Goal: Task Accomplishment & Management: Manage account settings

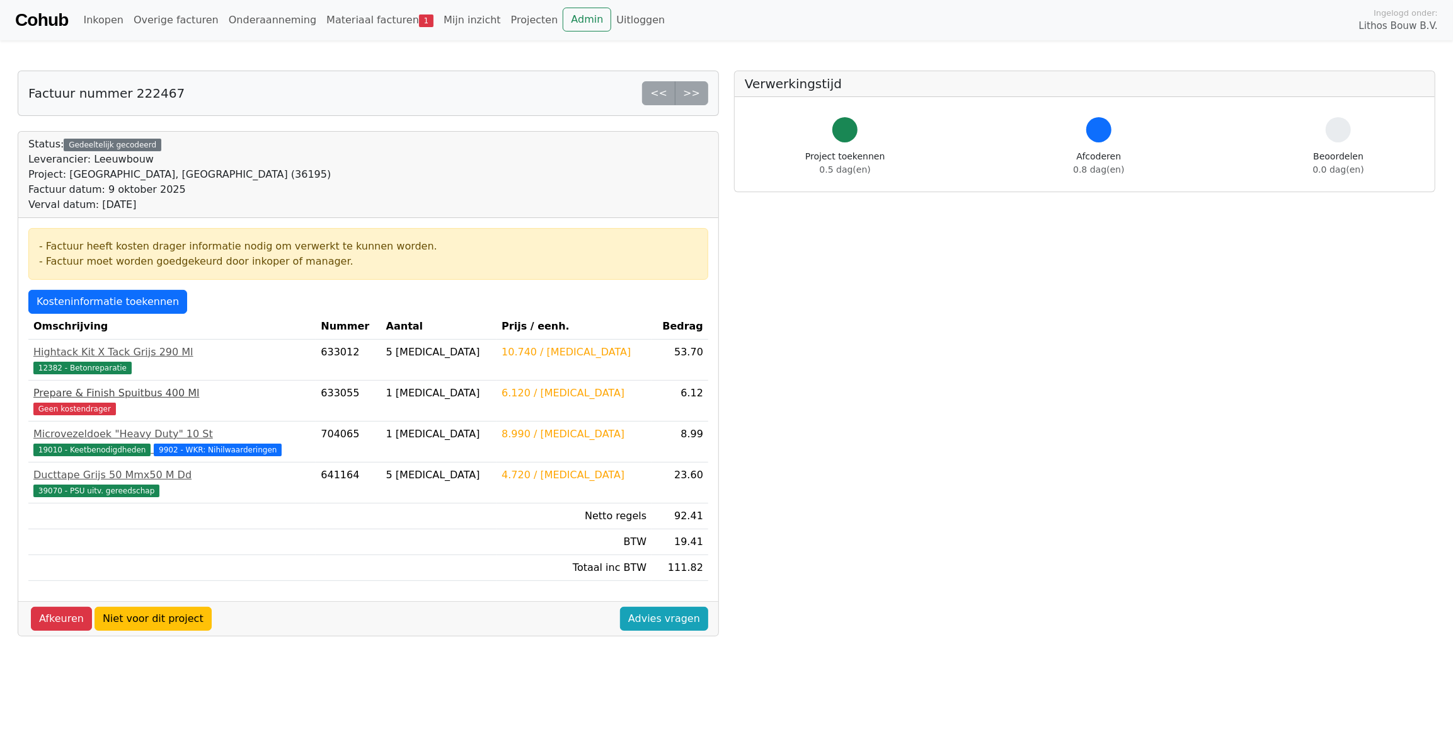
click at [83, 412] on span "Geen kostendrager" at bounding box center [74, 409] width 83 height 13
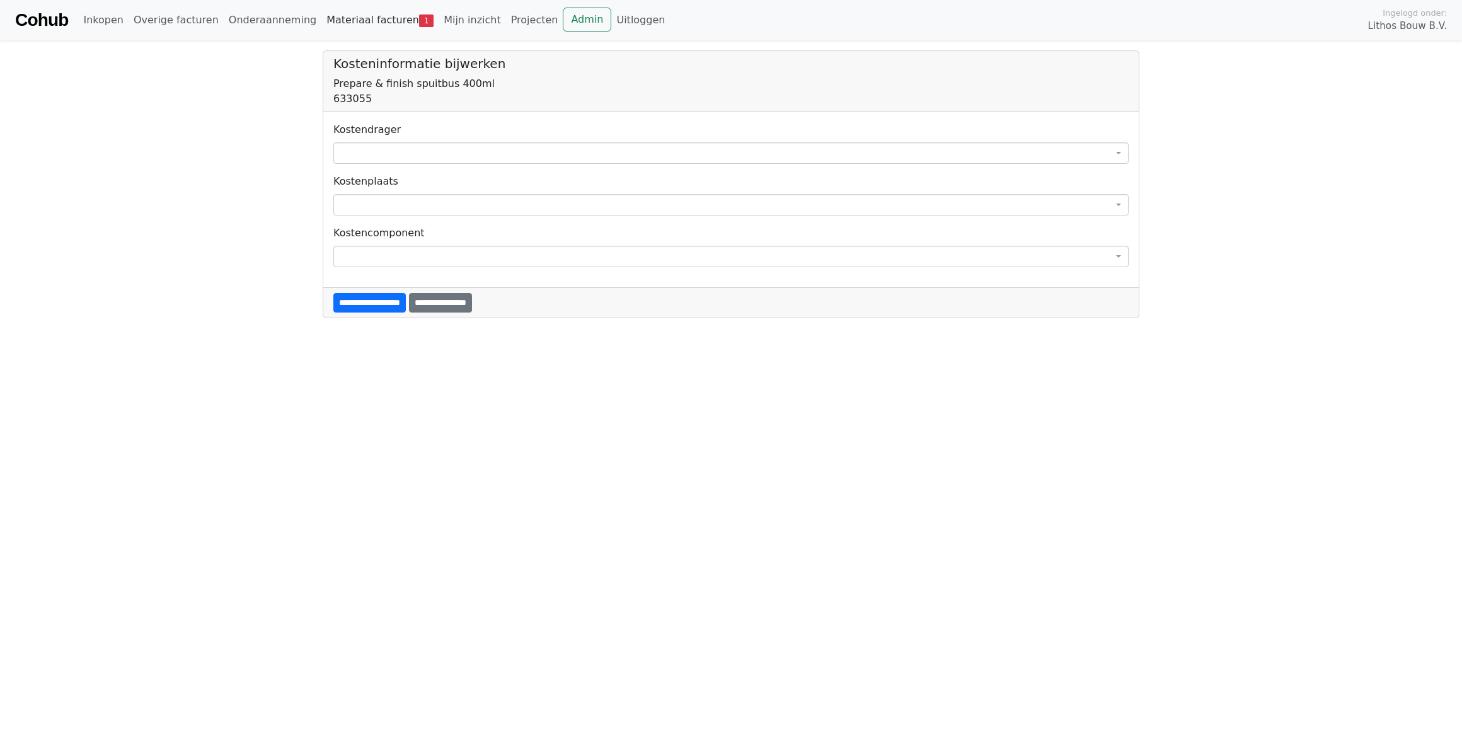
click at [359, 27] on link "Materiaal facturen 1" at bounding box center [379, 20] width 117 height 25
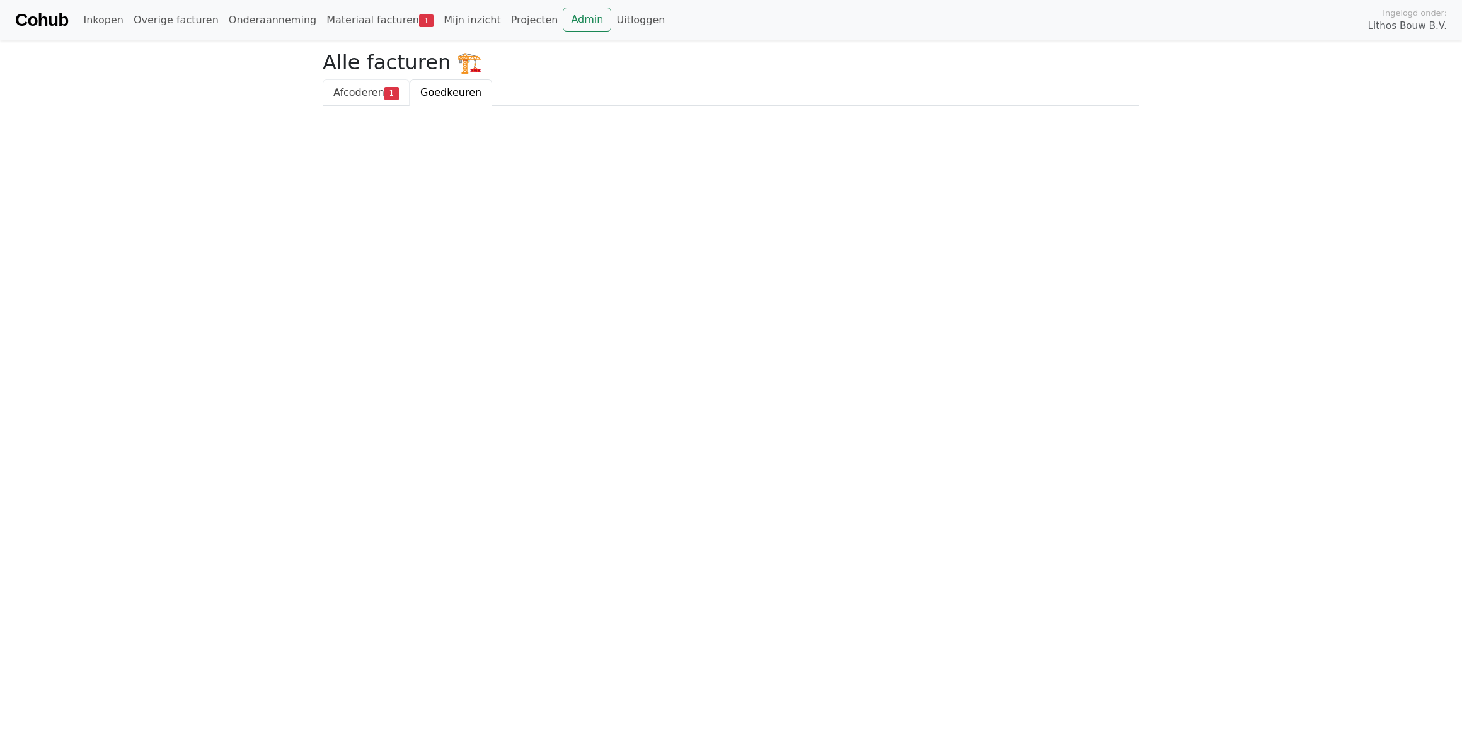
click at [358, 91] on span "Afcoderen" at bounding box center [358, 92] width 51 height 12
click at [369, 143] on div "222467 - Leeuwbouw 9 oktober 2025 - € 92.41" at bounding box center [731, 162] width 817 height 42
click at [372, 151] on div "222467 - Leeuwbouw" at bounding box center [730, 154] width 795 height 15
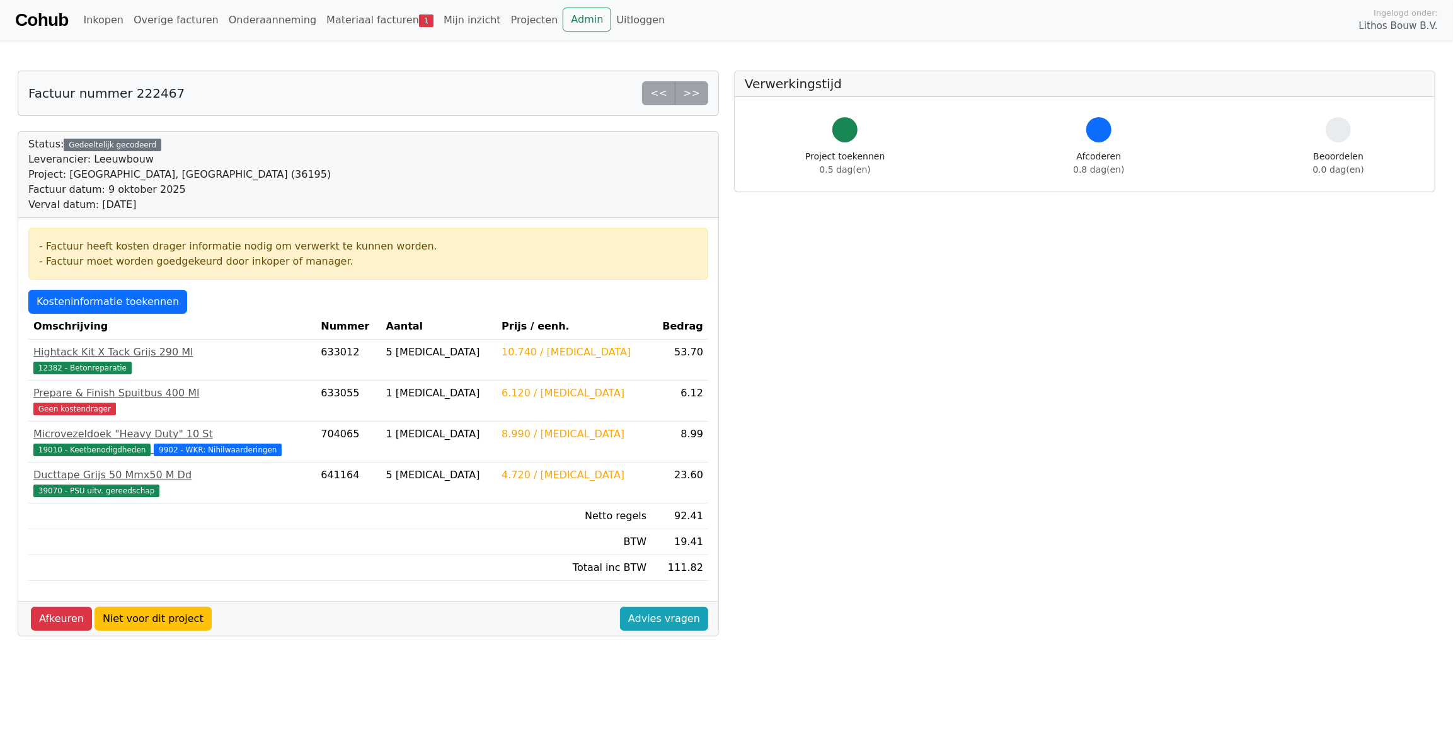
scroll to position [57, 0]
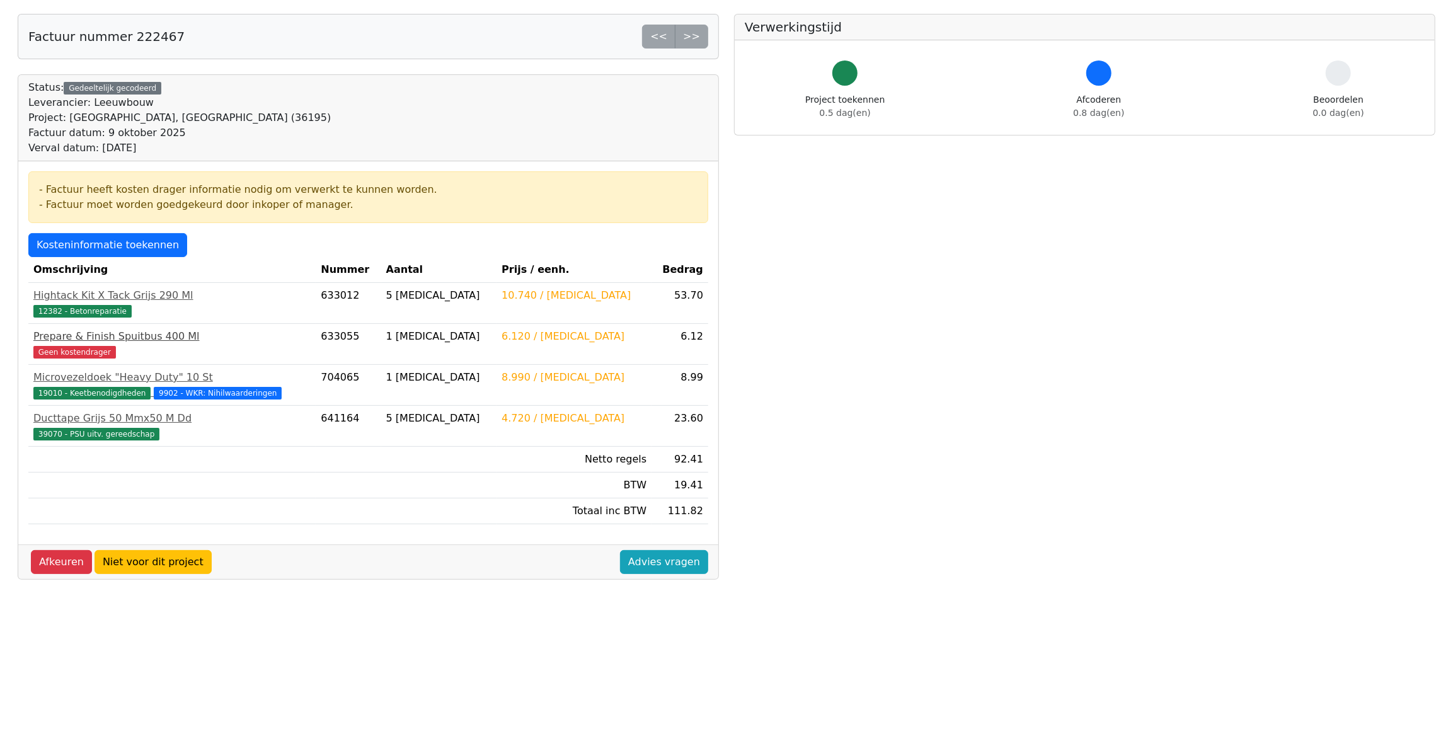
click at [75, 349] on span "Geen kostendrager" at bounding box center [74, 352] width 83 height 13
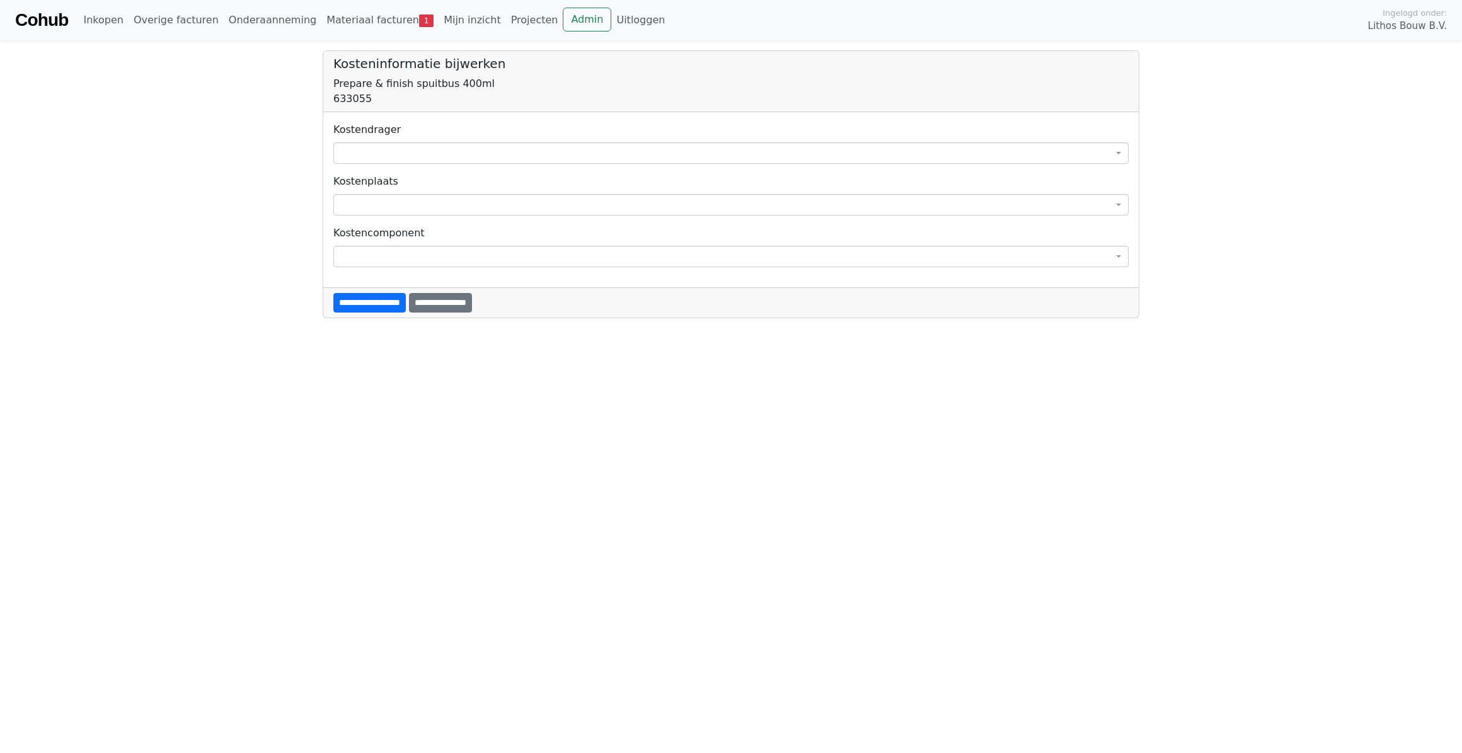
drag, startPoint x: 0, startPoint y: 0, endPoint x: 555, endPoint y: 157, distance: 576.9
click at [555, 157] on span at bounding box center [730, 152] width 795 height 21
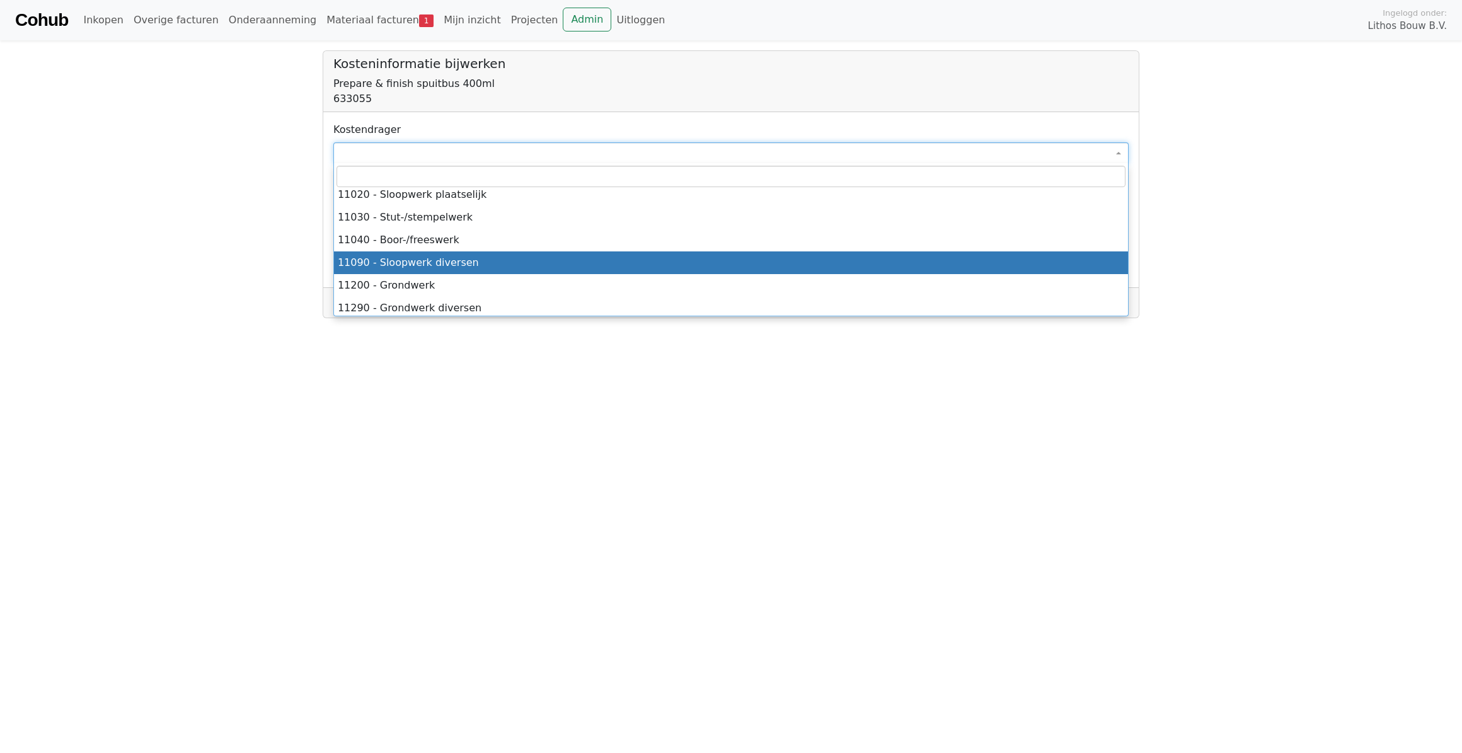
scroll to position [343, 0]
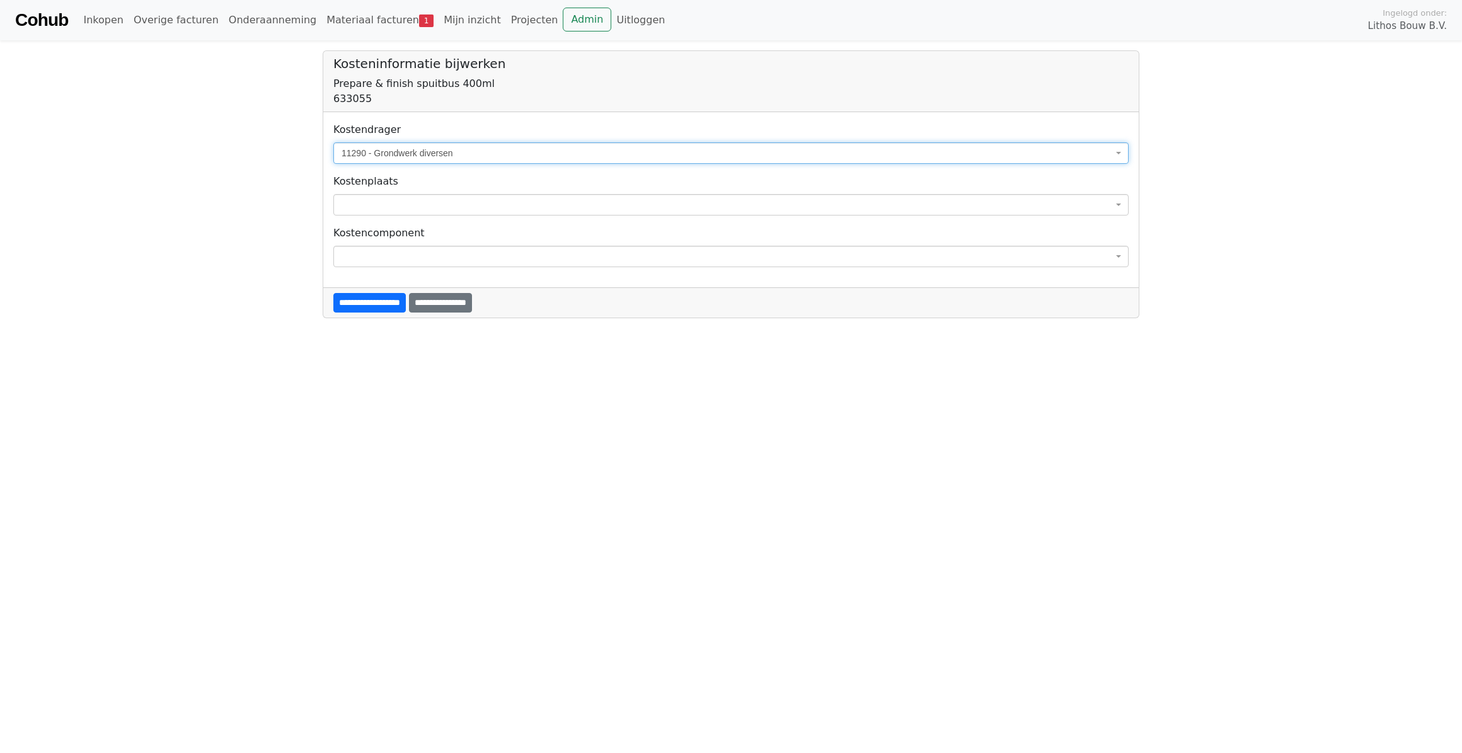
click at [510, 154] on span "11290 - Grondwerk diversen" at bounding box center [727, 153] width 771 height 13
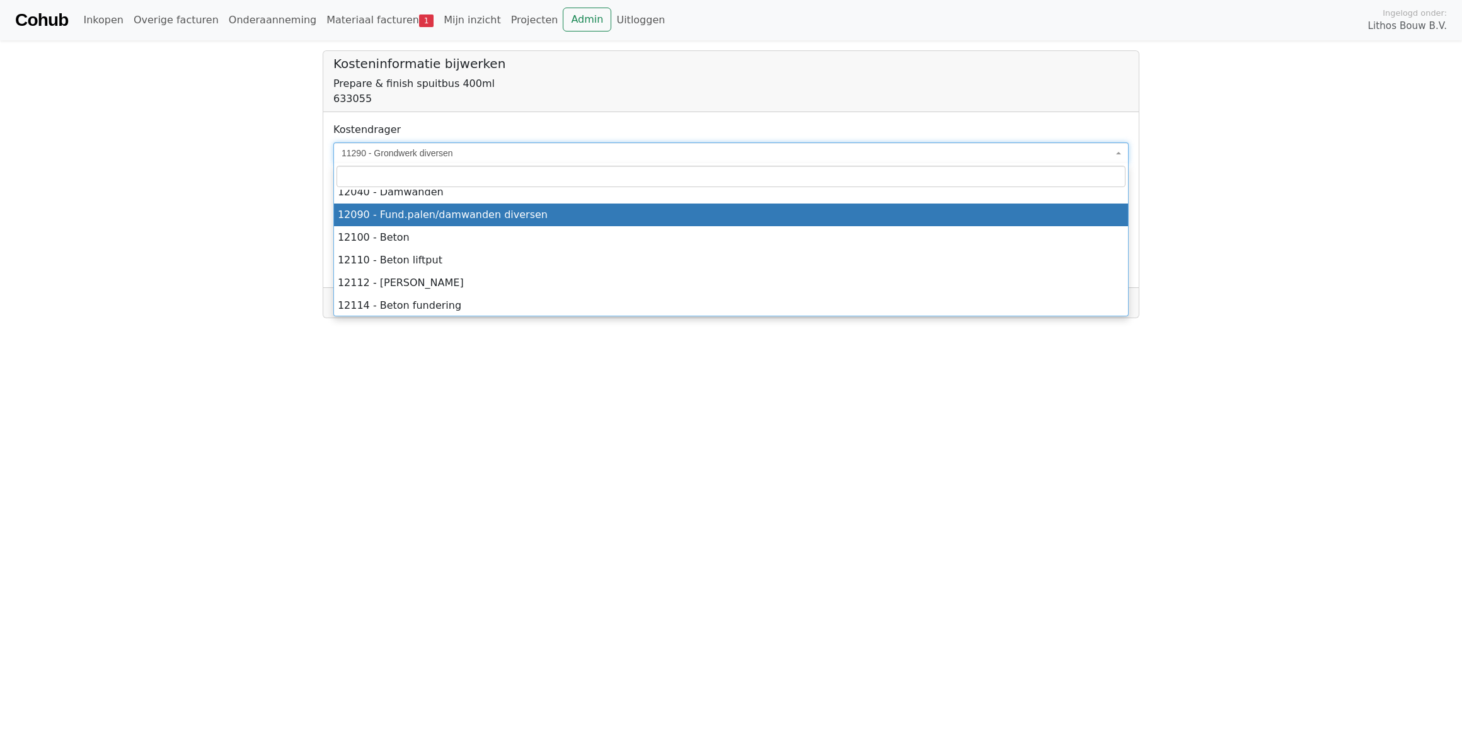
scroll to position [713, 0]
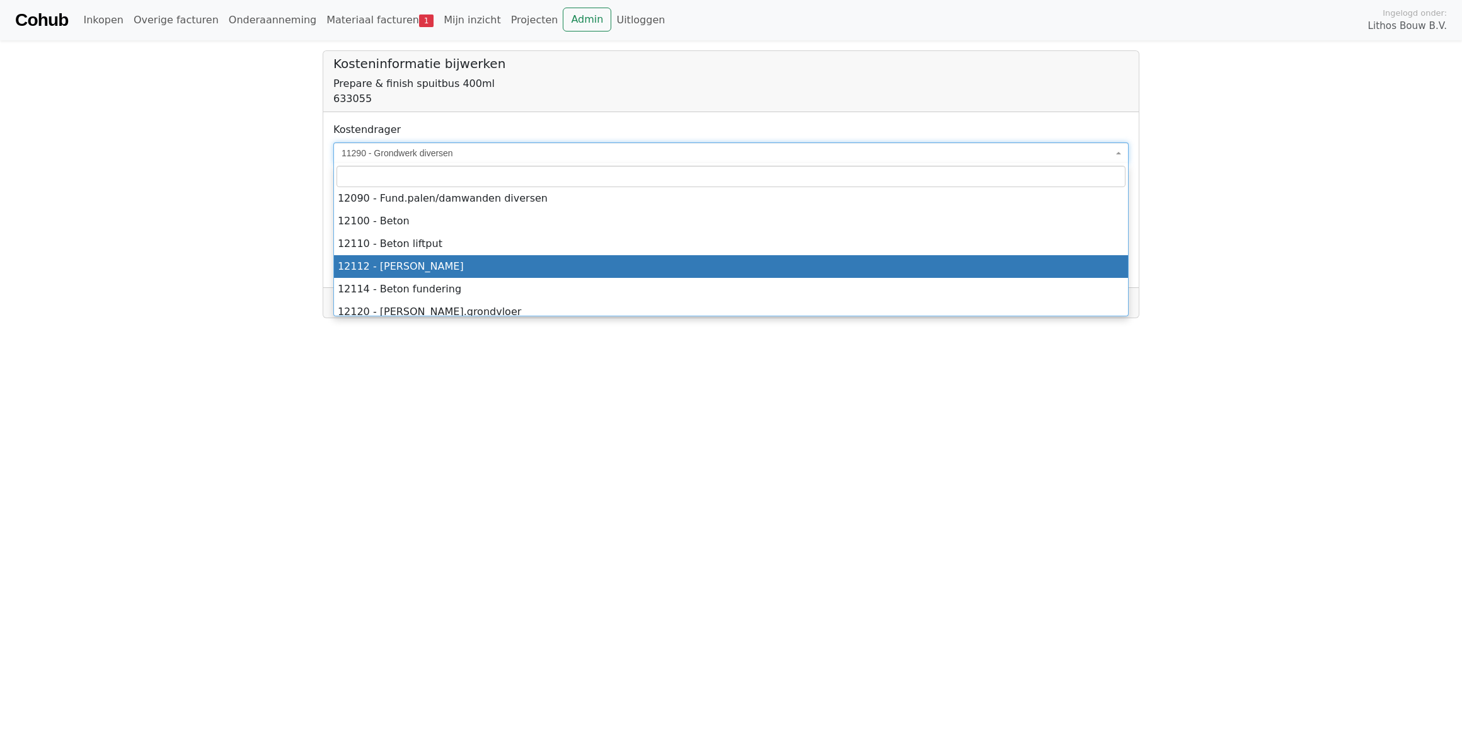
select select "**"
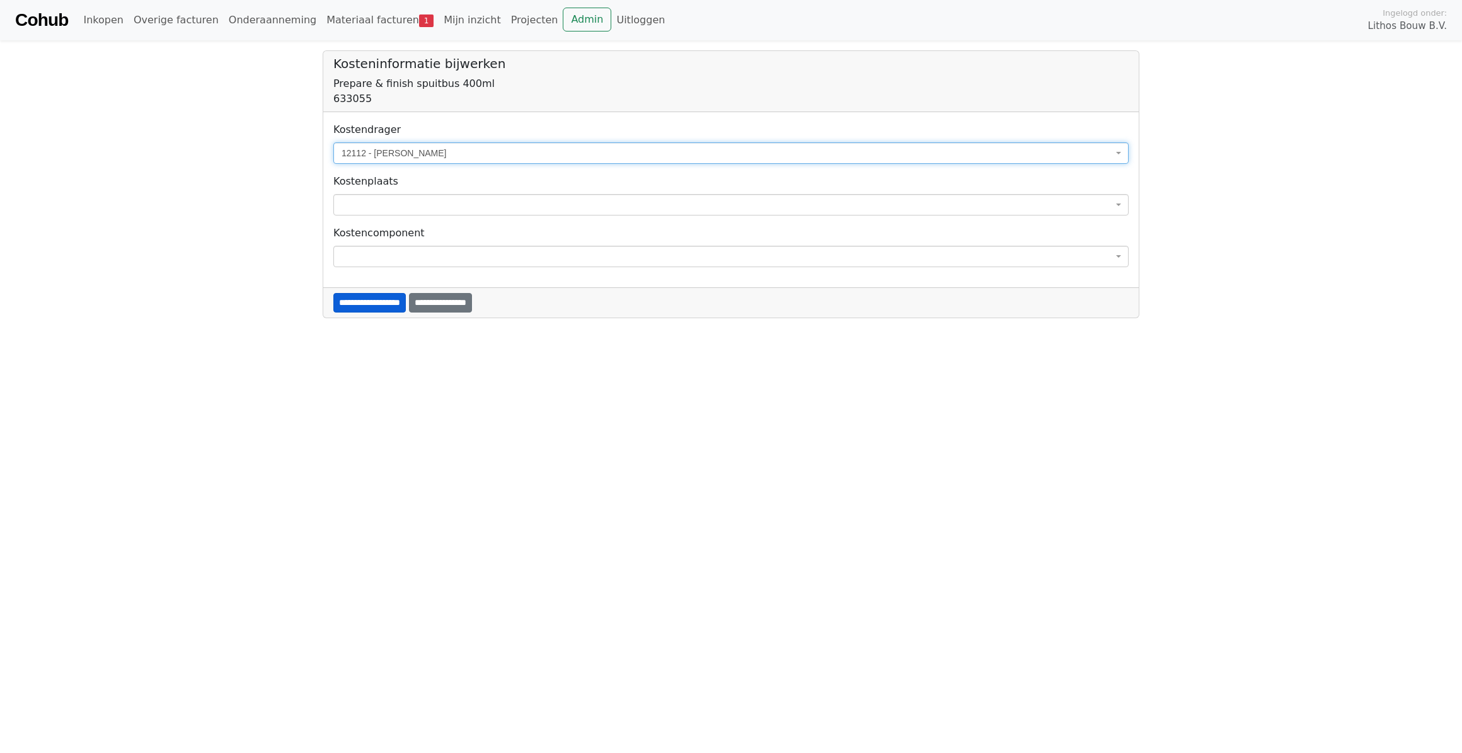
click at [406, 305] on input "**********" at bounding box center [369, 303] width 72 height 20
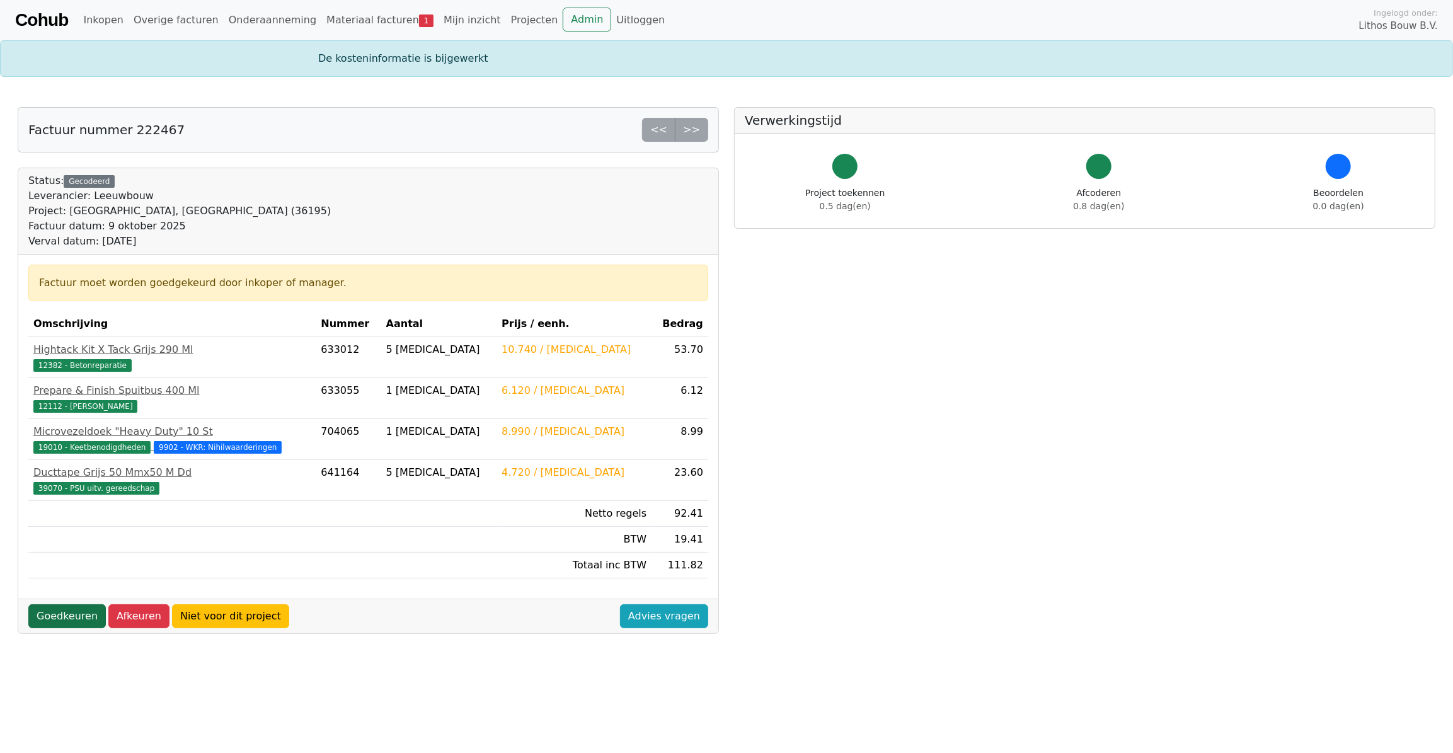
click at [64, 609] on link "Goedkeuren" at bounding box center [67, 616] width 78 height 24
